Goal: Task Accomplishment & Management: Manage account settings

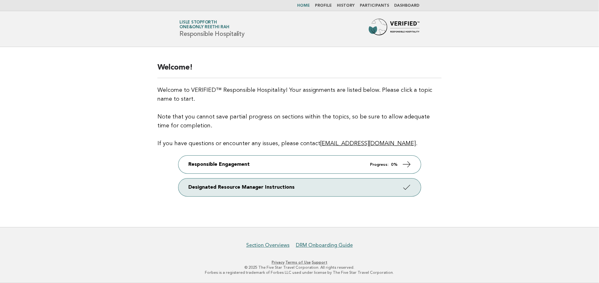
click at [401, 4] on link "Dashboard" at bounding box center [406, 6] width 25 height 4
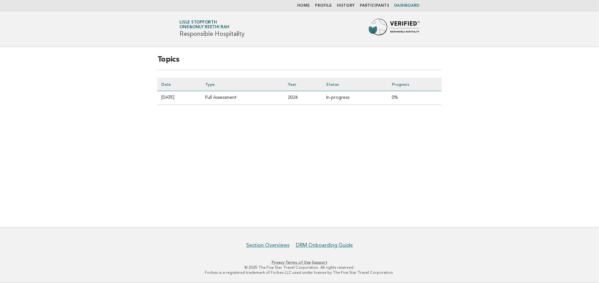
click at [381, 6] on link "Participants" at bounding box center [374, 6] width 29 height 4
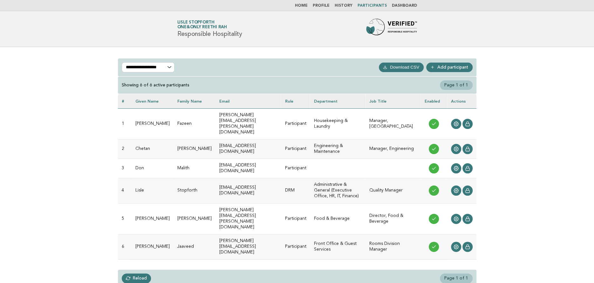
click at [308, 5] on link "Home" at bounding box center [301, 6] width 13 height 4
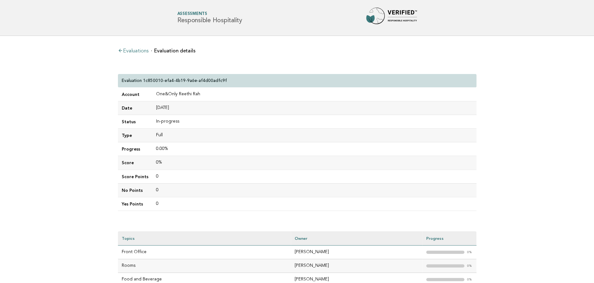
click at [122, 53] on icon at bounding box center [120, 50] width 5 height 5
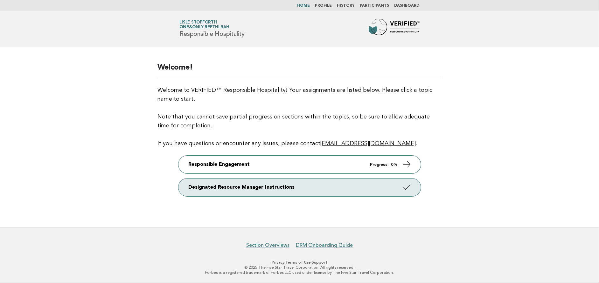
click at [395, 155] on div "Welcome! Welcome to VERIFIED™ Responsible Hospitality! Your assignments are lis…" at bounding box center [300, 137] width 300 height 164
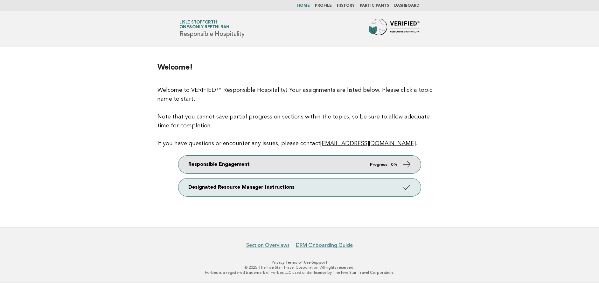
click at [400, 161] on link "Responsible Engagement Progress: 0%" at bounding box center [299, 165] width 242 height 18
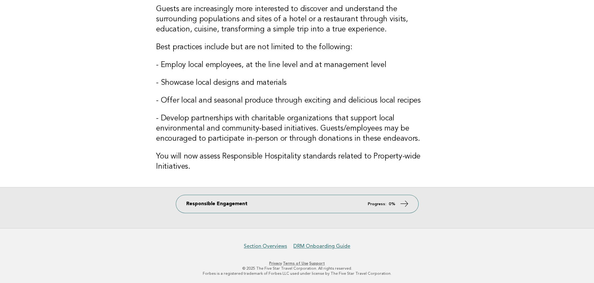
scroll to position [89, 0]
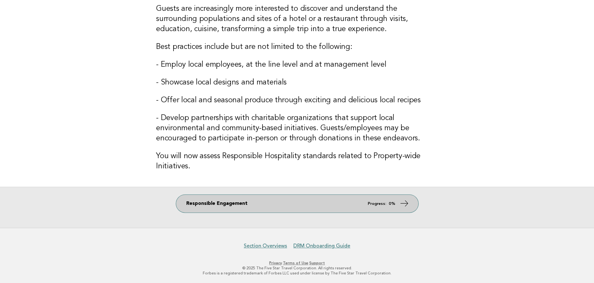
click at [403, 203] on icon at bounding box center [404, 203] width 9 height 9
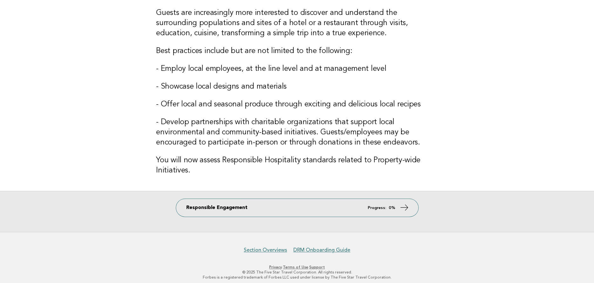
scroll to position [0, 0]
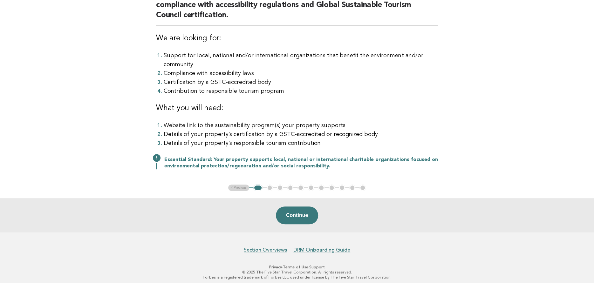
scroll to position [78, 0]
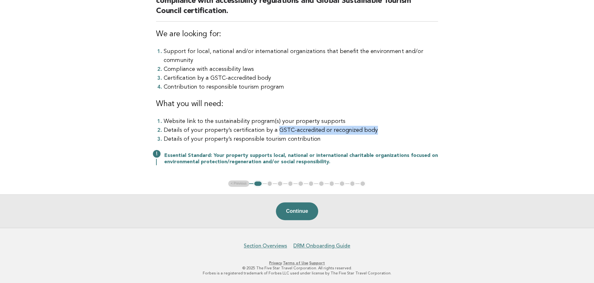
drag, startPoint x: 272, startPoint y: 131, endPoint x: 368, endPoint y: 133, distance: 95.4
click at [368, 133] on li "Details of your property’s certification by a GSTC-accredited or recognized body" at bounding box center [301, 130] width 274 height 9
copy li "GSTC-accredited or recognized body"
click at [297, 213] on button "Continue" at bounding box center [297, 212] width 42 height 18
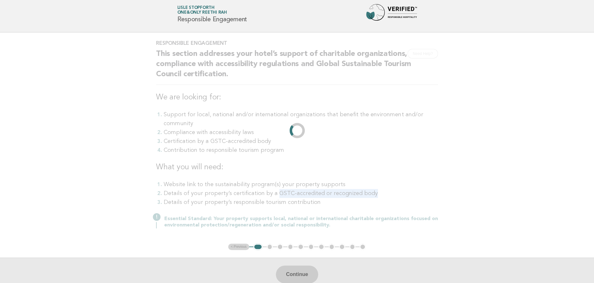
scroll to position [0, 0]
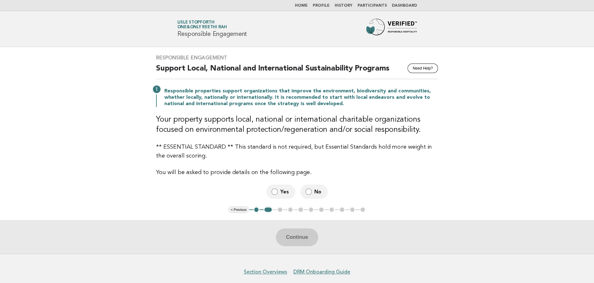
click at [326, 6] on link "Profile" at bounding box center [321, 6] width 17 height 4
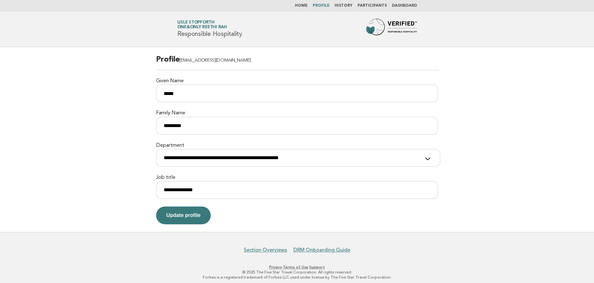
click at [350, 6] on link "History" at bounding box center [344, 6] width 18 height 4
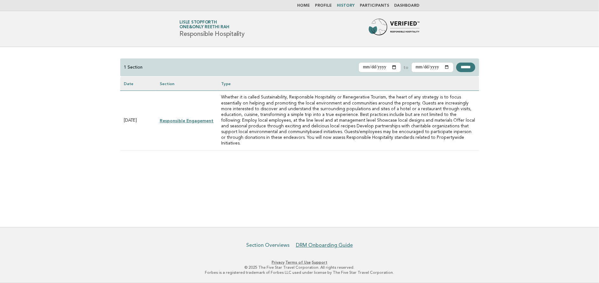
click at [278, 246] on link "Section Overviews" at bounding box center [267, 245] width 43 height 6
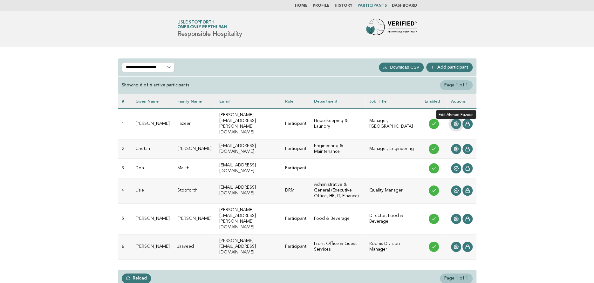
click at [456, 121] on icon at bounding box center [456, 123] width 5 height 5
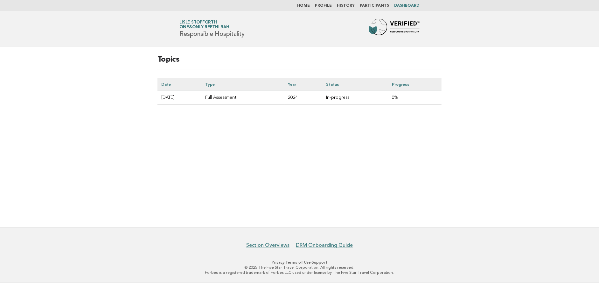
click at [235, 97] on td "Full Assessment" at bounding box center [242, 98] width 83 height 14
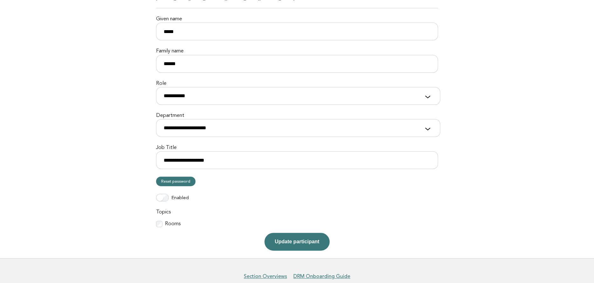
scroll to position [103, 0]
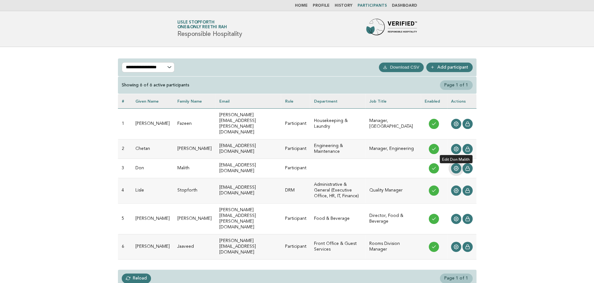
click at [453, 163] on link at bounding box center [456, 168] width 10 height 10
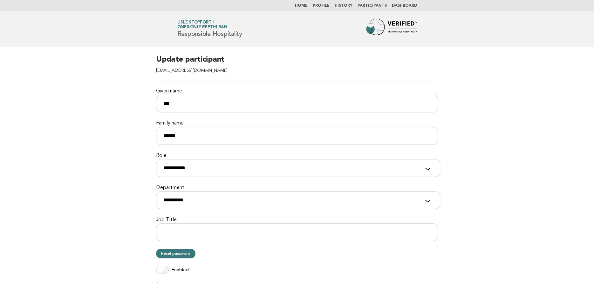
click at [219, 248] on form "**********" at bounding box center [297, 189] width 282 height 268
click at [219, 238] on input "Job Title" at bounding box center [297, 233] width 282 height 18
type input "**********"
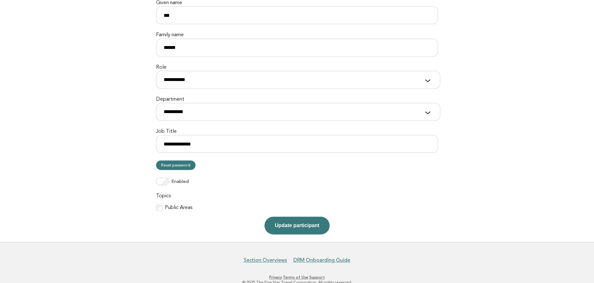
scroll to position [95, 0]
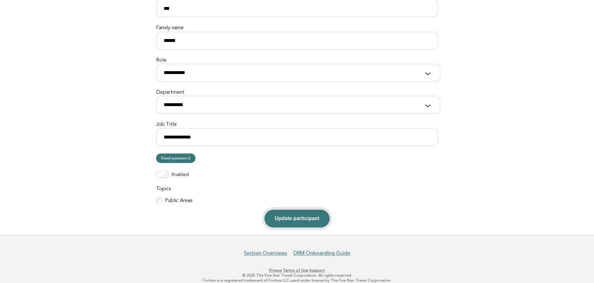
click at [308, 218] on button "Update participant" at bounding box center [297, 219] width 65 height 18
click at [269, 108] on select "**********" at bounding box center [298, 105] width 284 height 18
select select "**********"
click at [156, 96] on select "**********" at bounding box center [298, 105] width 284 height 18
click at [277, 224] on button "Update participant" at bounding box center [297, 219] width 65 height 18
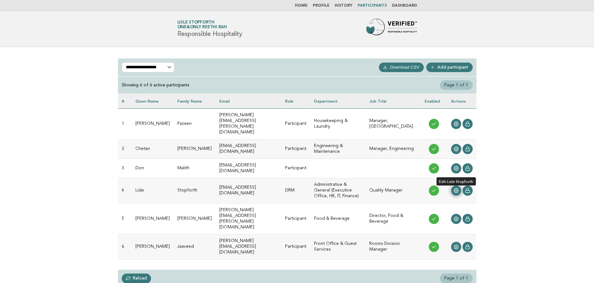
click at [453, 186] on link at bounding box center [456, 191] width 10 height 10
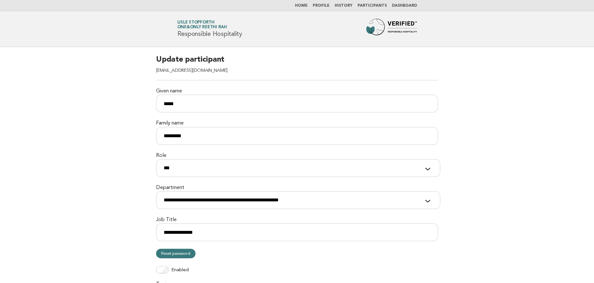
click at [310, 2] on nav "Home Profile History Participants Dashboard" at bounding box center [297, 5] width 594 height 11
click at [308, 4] on link "Home" at bounding box center [301, 6] width 13 height 4
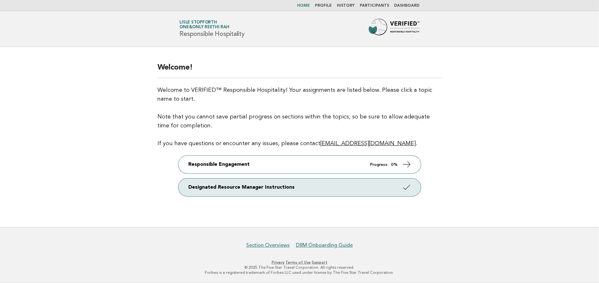
click at [450, 241] on nav "Section Overviews DRM Onboarding Guide" at bounding box center [299, 241] width 599 height 13
